Goal: Navigation & Orientation: Find specific page/section

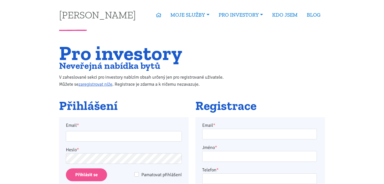
scroll to position [50, 0]
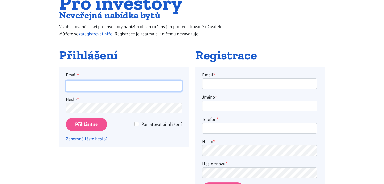
click at [101, 88] on input "Email *" at bounding box center [124, 86] width 116 height 11
type input "[EMAIL_ADDRESS][DOMAIN_NAME]"
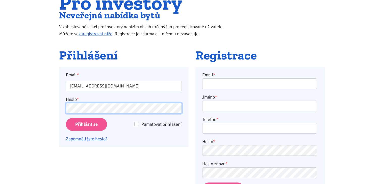
click at [66, 118] on input "Přihlásit se" at bounding box center [86, 124] width 41 height 13
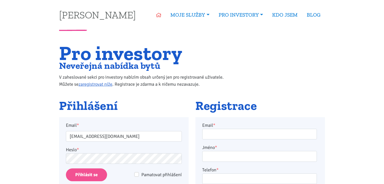
click at [161, 16] on icon at bounding box center [158, 15] width 5 height 5
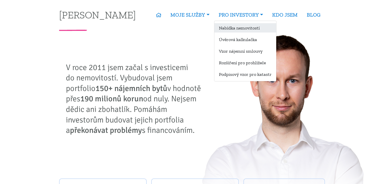
click at [233, 28] on link "Nabídka nemovitostí" at bounding box center [245, 27] width 62 height 9
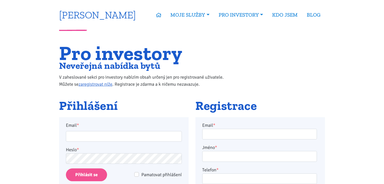
click at [97, 18] on link "[PERSON_NAME]" at bounding box center [97, 15] width 77 height 10
